Goal: Information Seeking & Learning: Check status

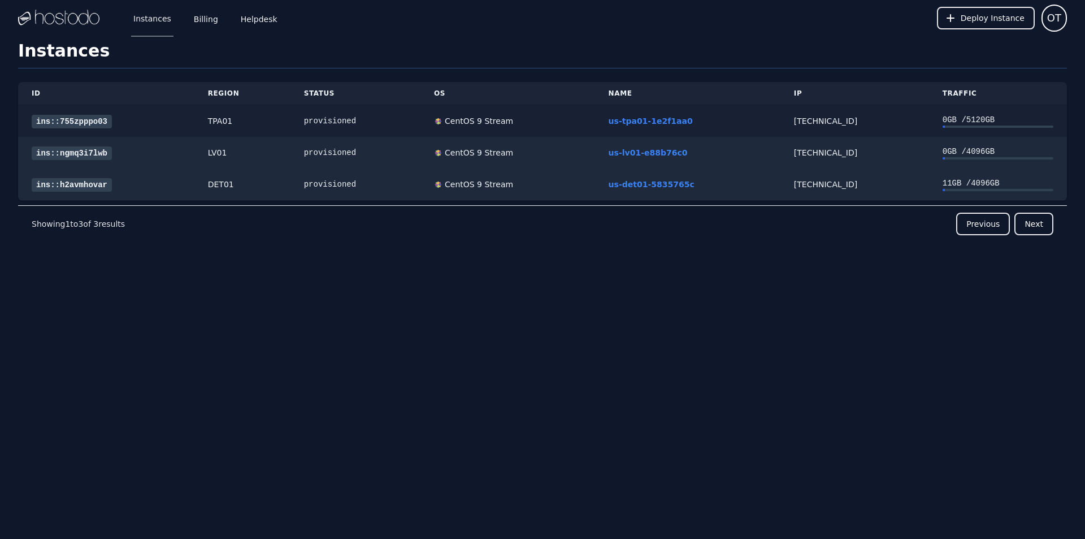
click at [65, 123] on link "ins::755zpppo03" at bounding box center [72, 122] width 80 height 14
click at [266, 20] on link "Helpdesk" at bounding box center [259, 17] width 41 height 37
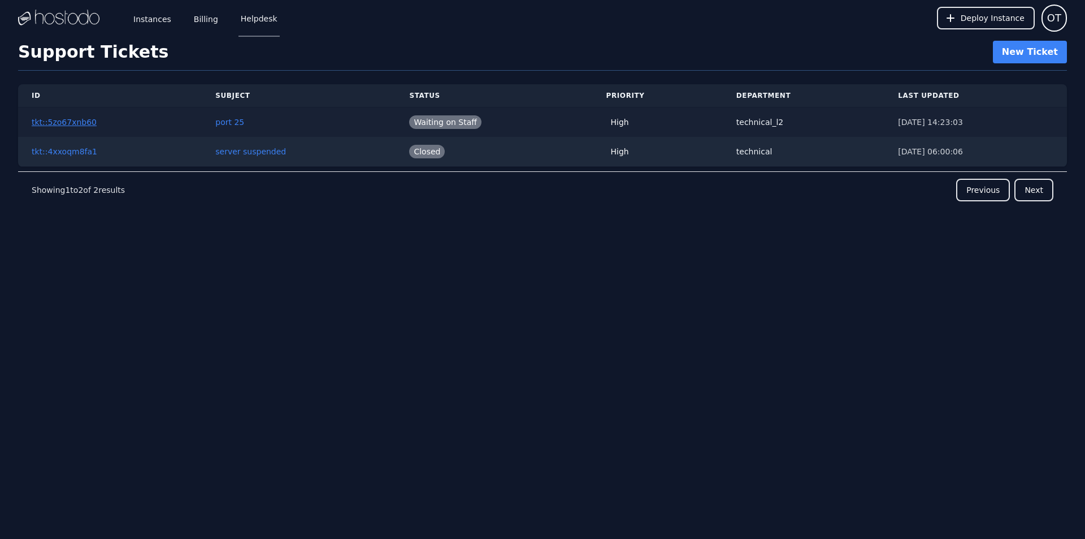
click at [72, 123] on link "tkt::5zo67xnb60" at bounding box center [64, 122] width 65 height 9
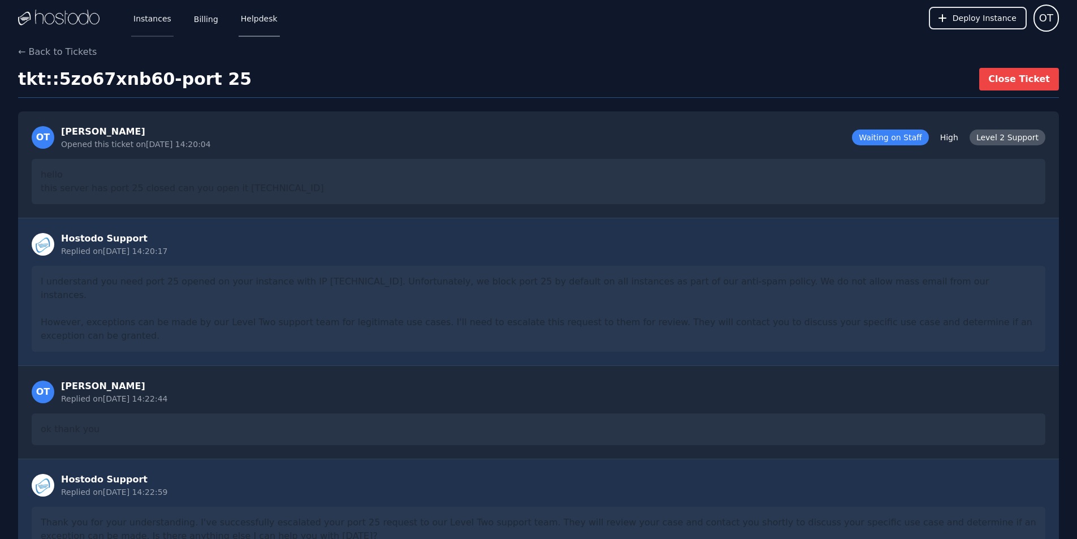
click at [158, 18] on link "Instances" at bounding box center [152, 17] width 42 height 37
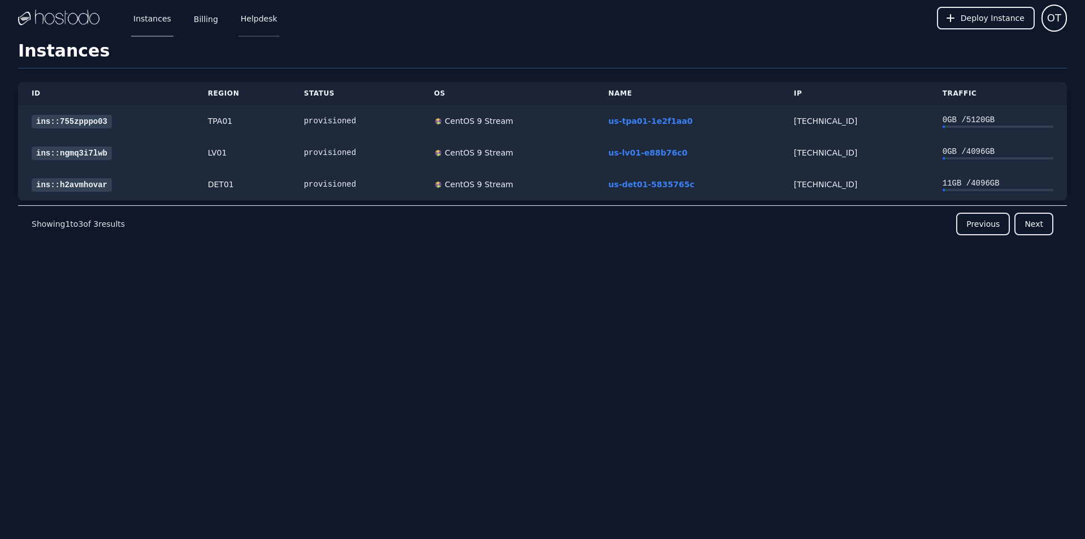
click at [239, 17] on link "Helpdesk" at bounding box center [259, 17] width 41 height 37
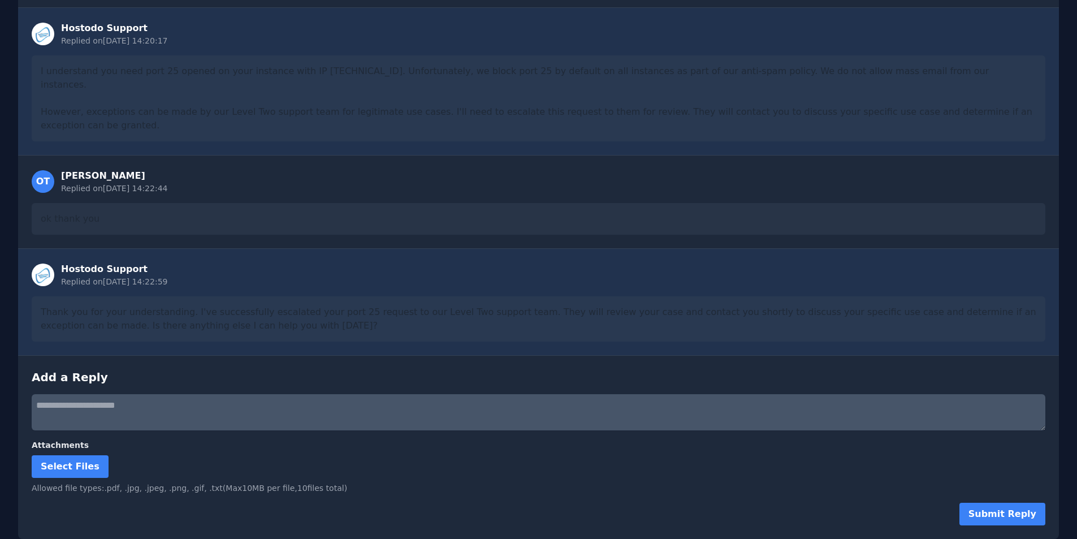
scroll to position [174, 0]
